Goal: Entertainment & Leisure: Consume media (video, audio)

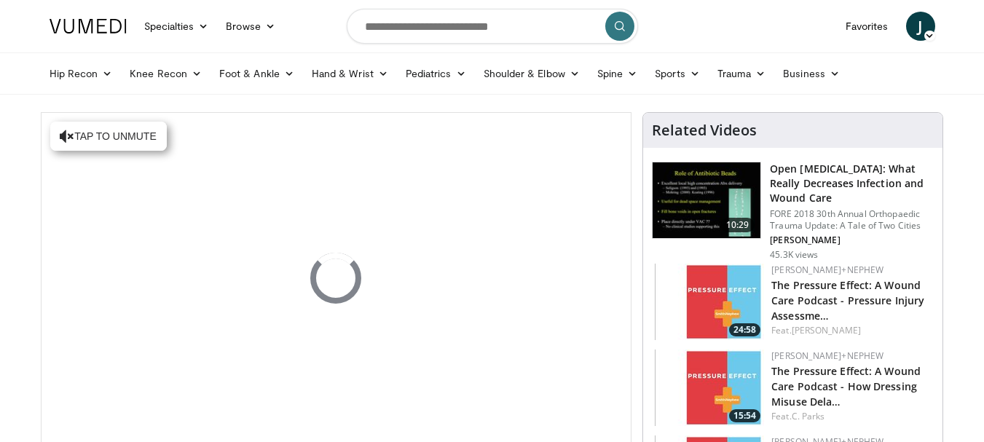
scroll to position [73, 0]
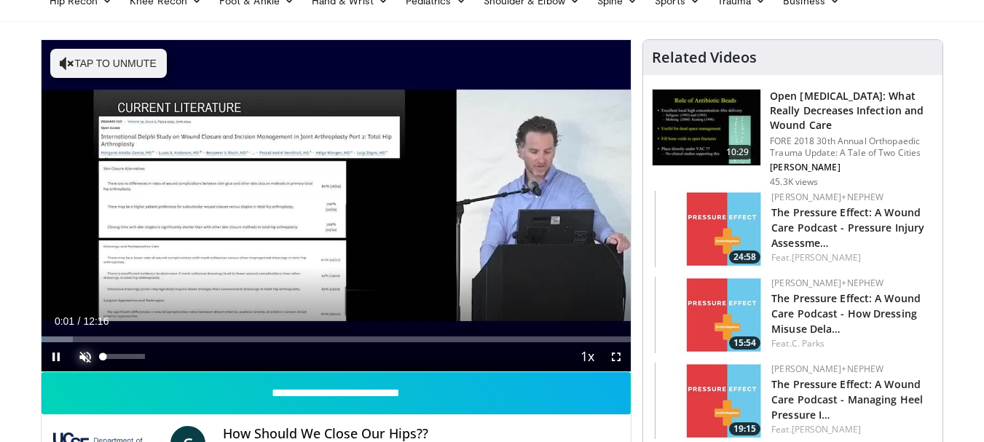
click at [90, 359] on span "Video Player" at bounding box center [85, 356] width 29 height 29
